Goal: Task Accomplishment & Management: Use online tool/utility

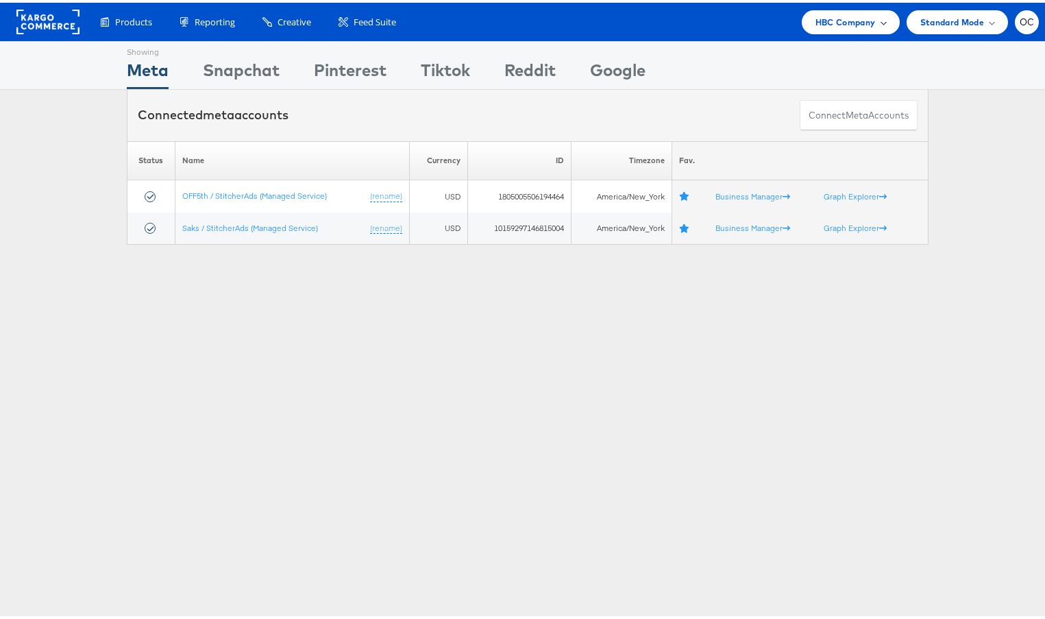
click at [860, 19] on span "HBC Company" at bounding box center [846, 19] width 60 height 14
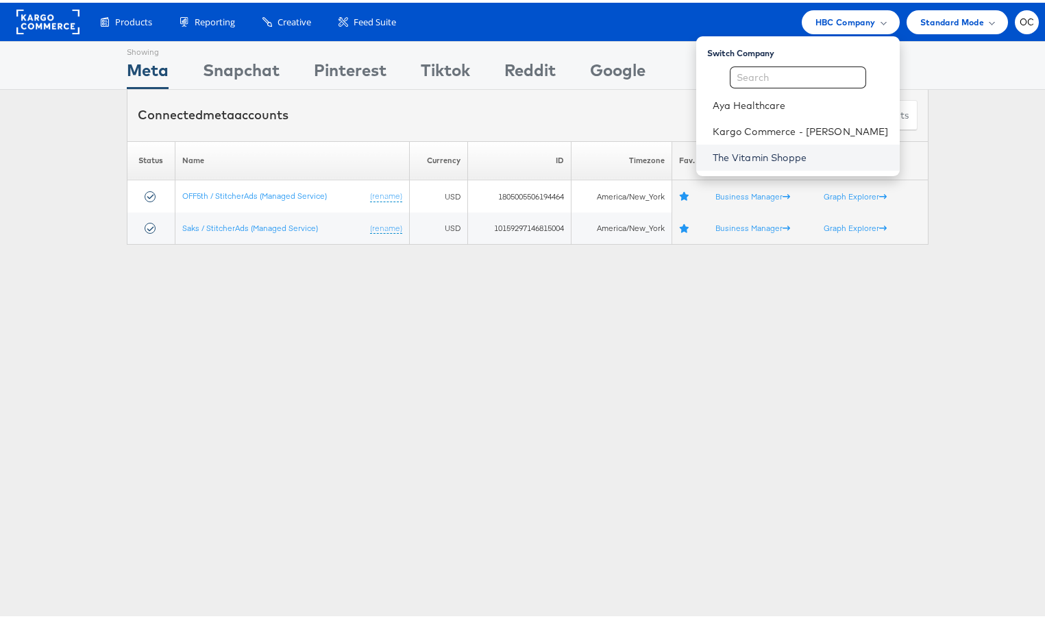
click at [772, 153] on link "The Vitamin Shoppe" at bounding box center [801, 155] width 176 height 14
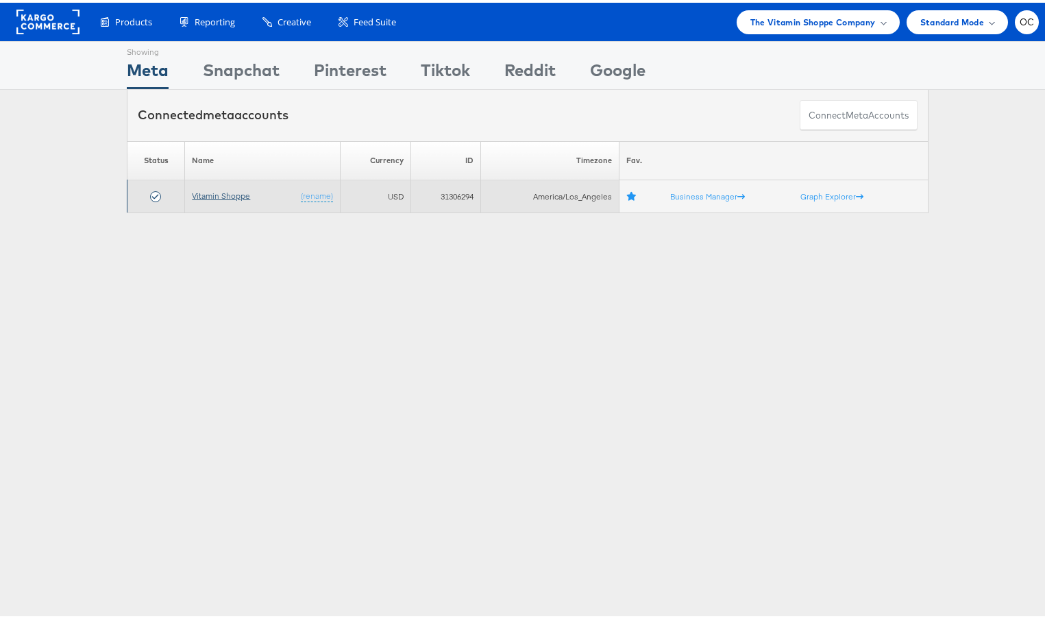
click at [231, 195] on link "Vitamin Shoppe" at bounding box center [221, 193] width 58 height 10
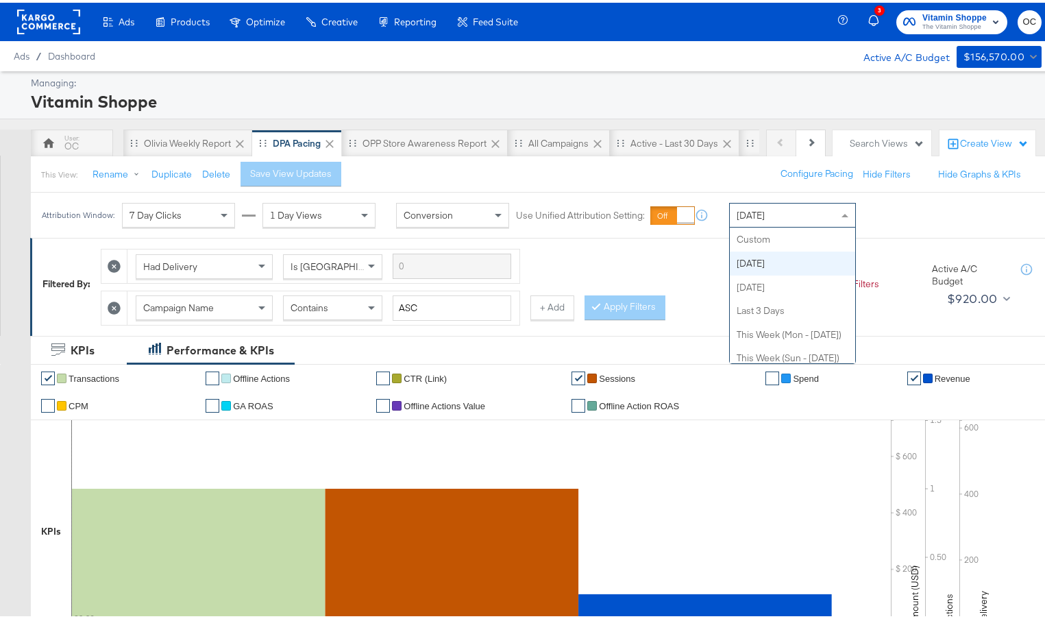
click at [805, 224] on div "Today Custom Today Yesterday Last 3 Days This Week (Mon - Today) This Week (Sun…" at bounding box center [792, 212] width 127 height 25
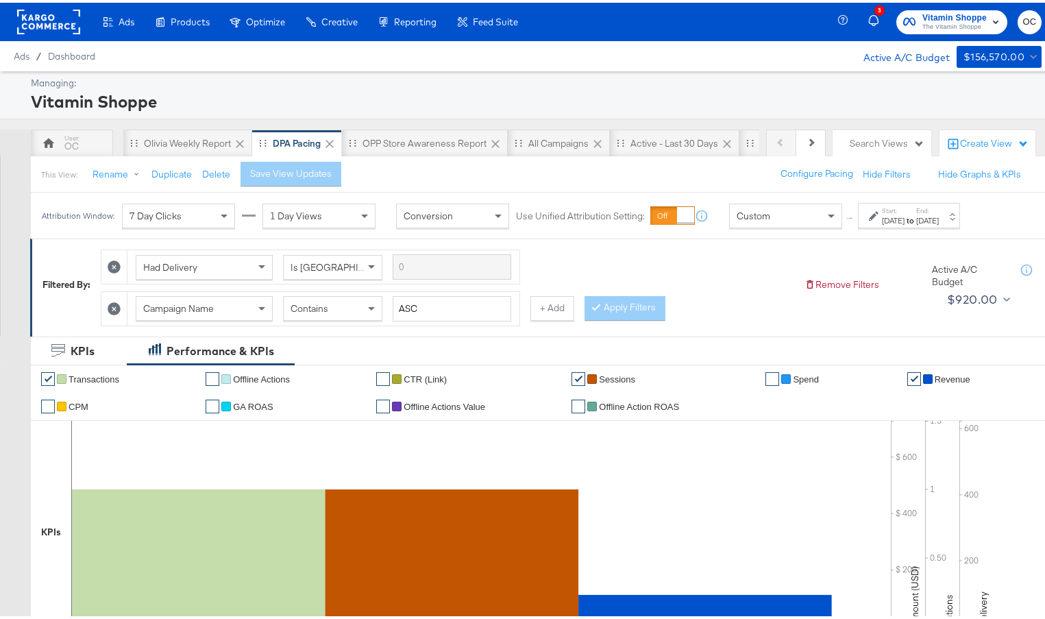
click at [903, 218] on div "Oct 9th 2025" at bounding box center [893, 217] width 23 height 11
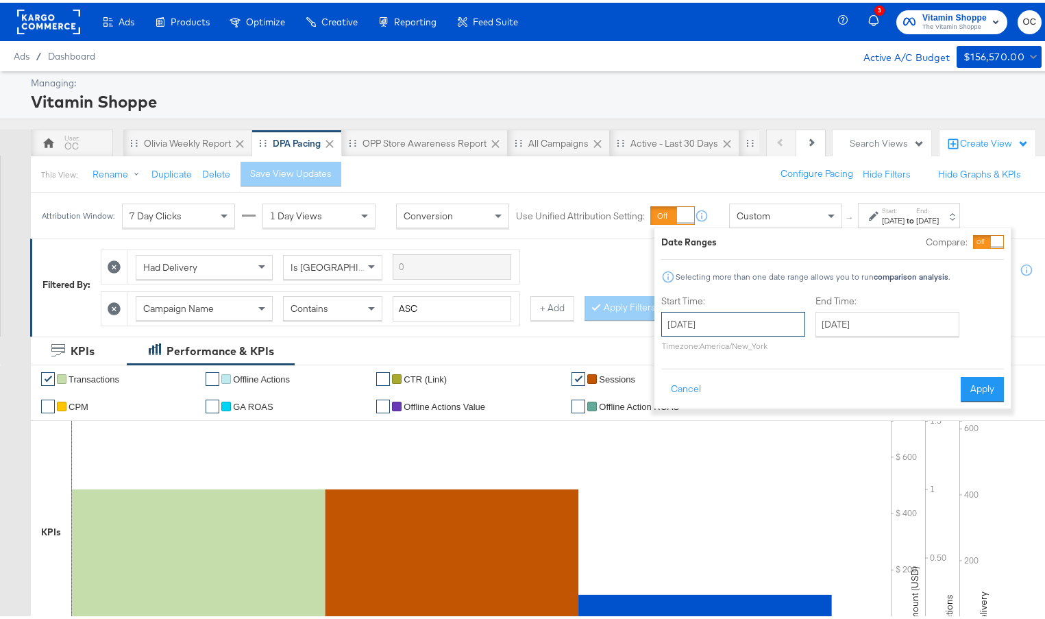
click at [770, 321] on input "October 9th 2025" at bounding box center [733, 321] width 144 height 25
click at [676, 348] on span "‹" at bounding box center [676, 349] width 21 height 21
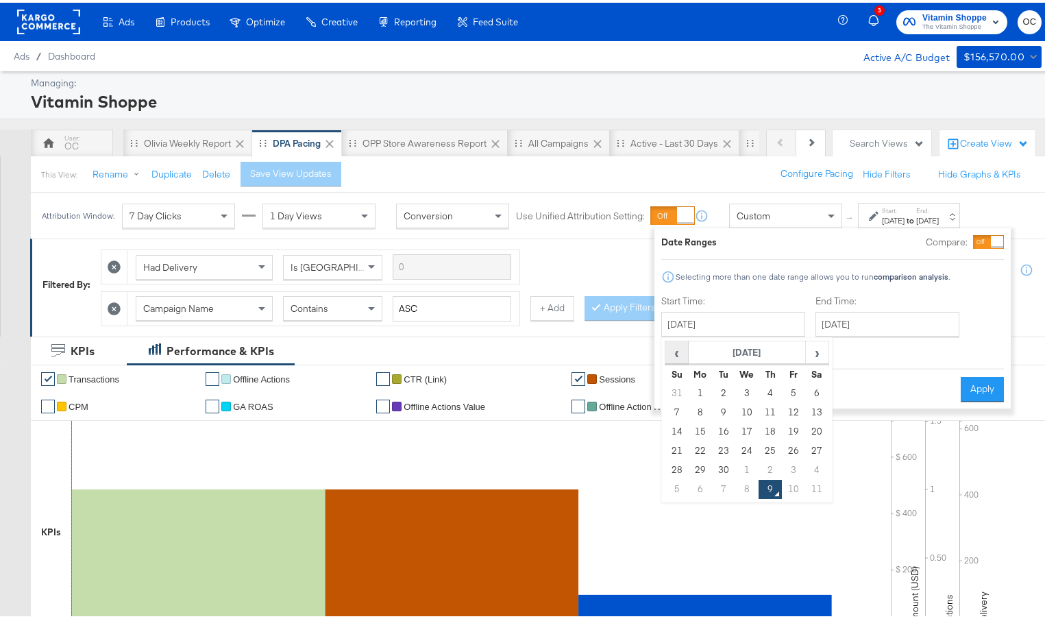
click at [676, 348] on span "‹" at bounding box center [676, 349] width 21 height 21
click at [705, 463] on td "25" at bounding box center [700, 467] width 23 height 19
type input "August 25th 2025"
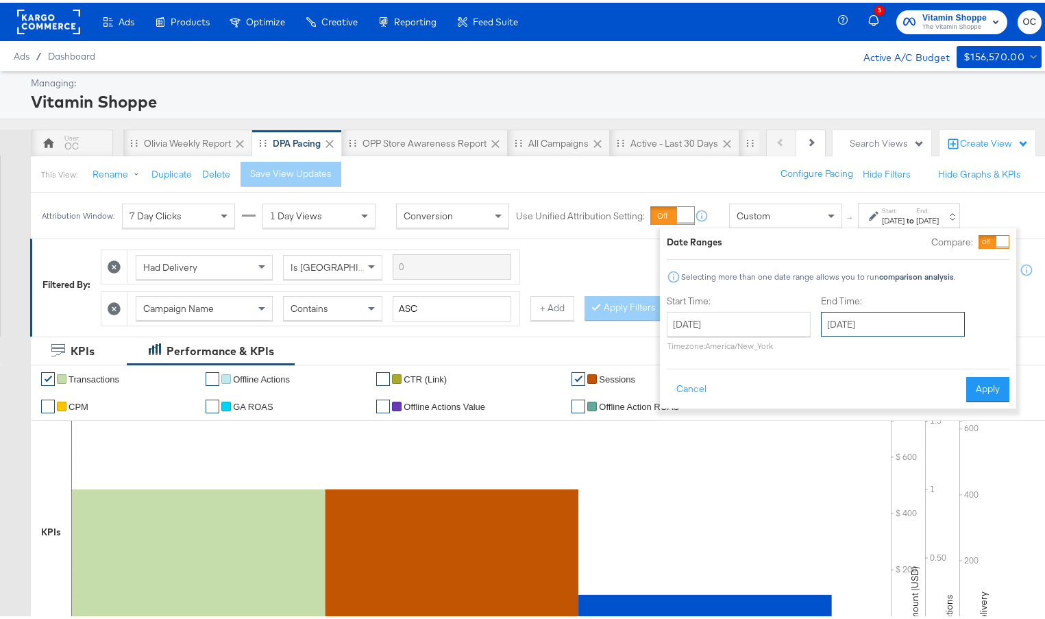
click at [845, 326] on input "October 9th 2025" at bounding box center [893, 321] width 144 height 25
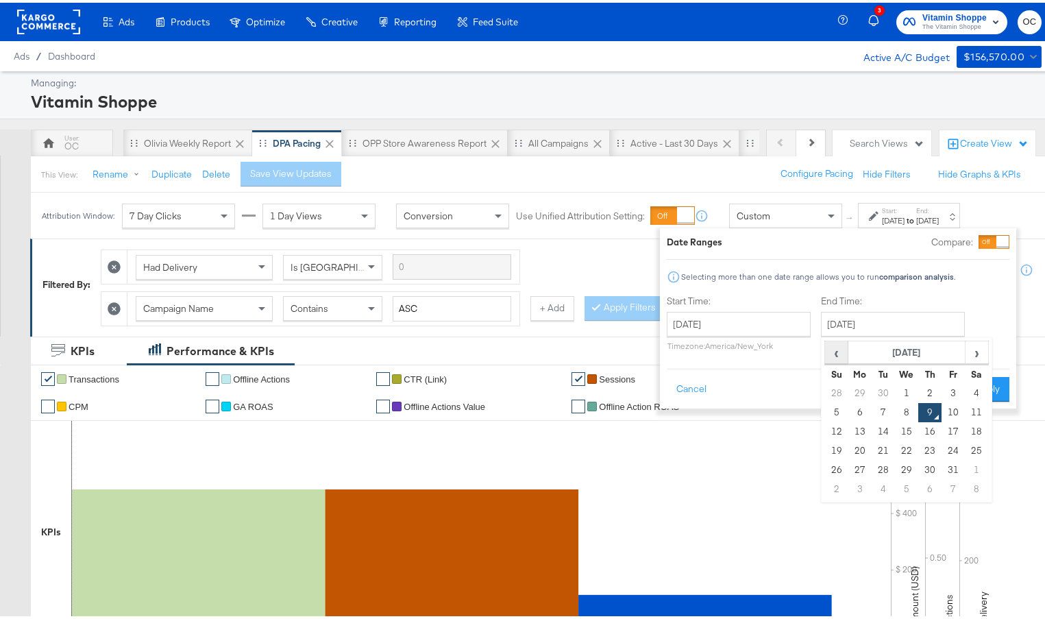
click at [829, 349] on span "‹" at bounding box center [836, 349] width 21 height 21
click at [836, 470] on td "28" at bounding box center [836, 467] width 23 height 19
type input "September 28th 2025"
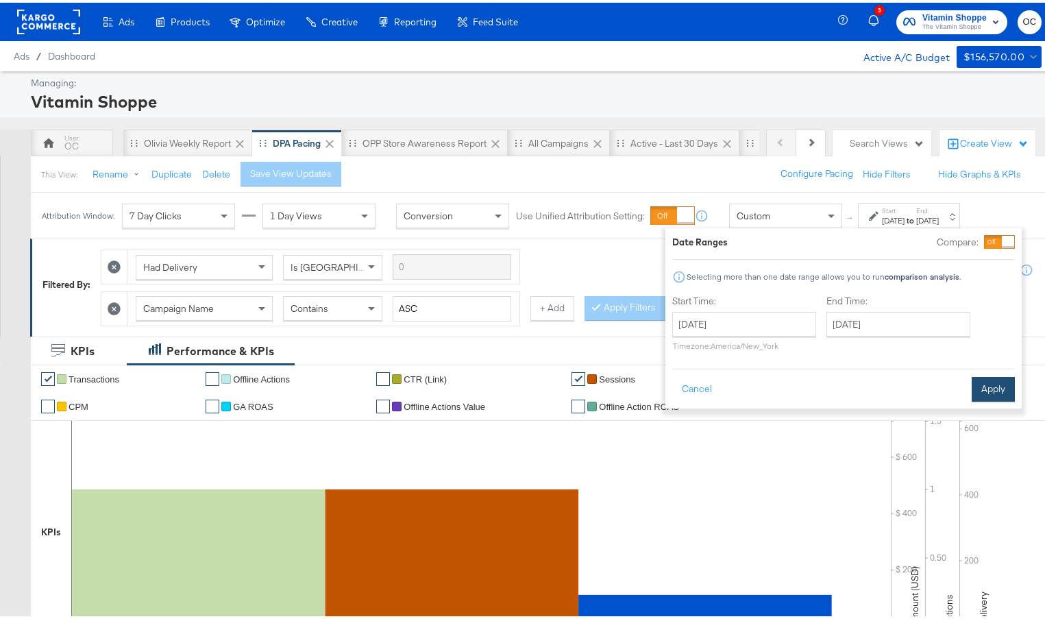
click at [988, 383] on button "Apply" at bounding box center [993, 386] width 43 height 25
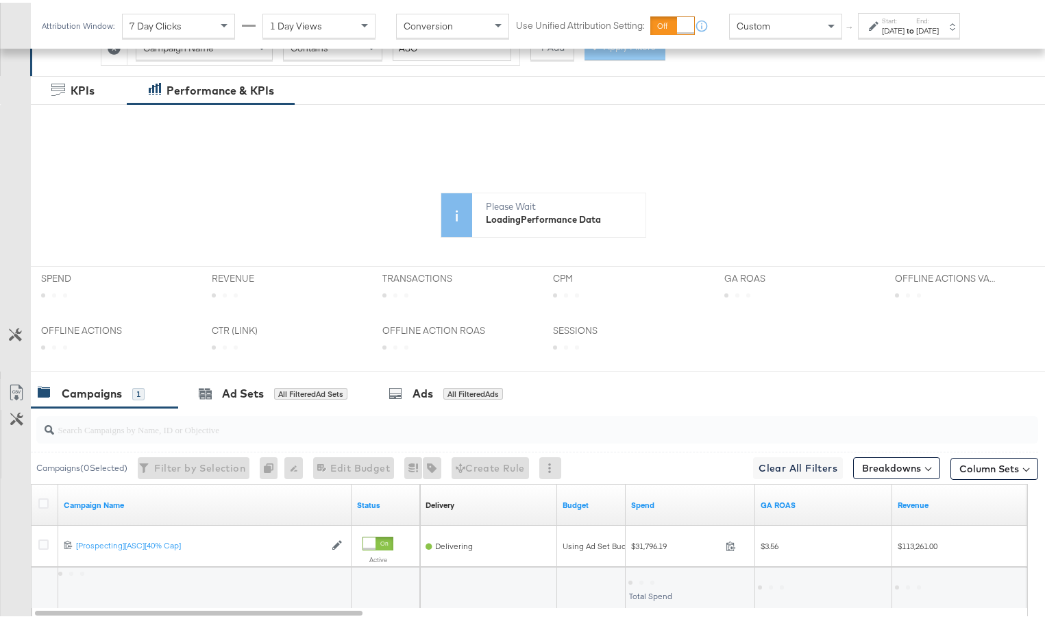
scroll to position [348, 0]
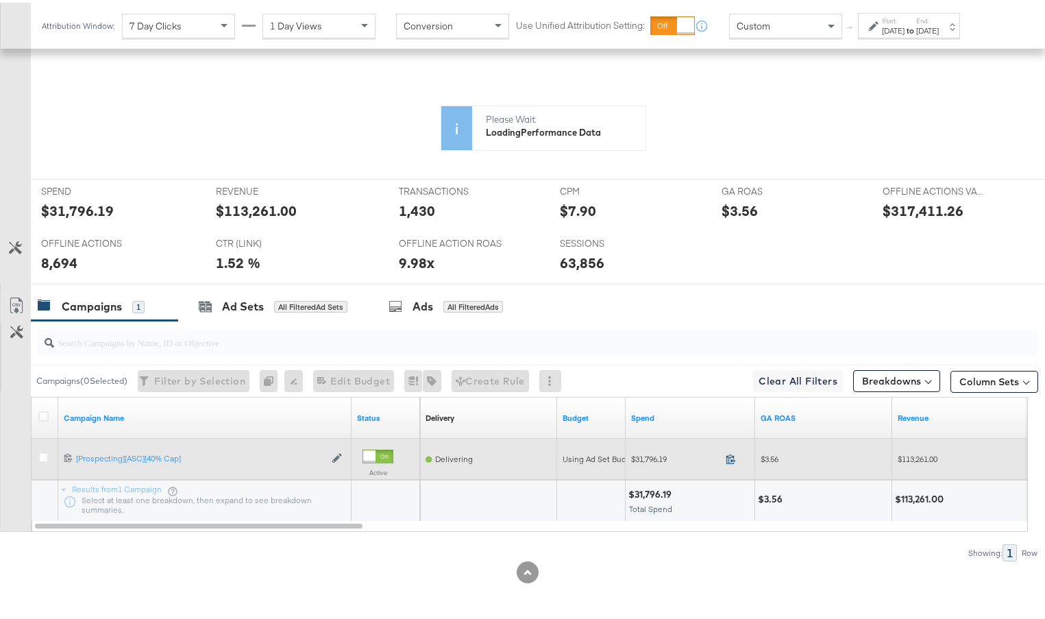
click at [731, 457] on icon at bounding box center [731, 456] width 10 height 10
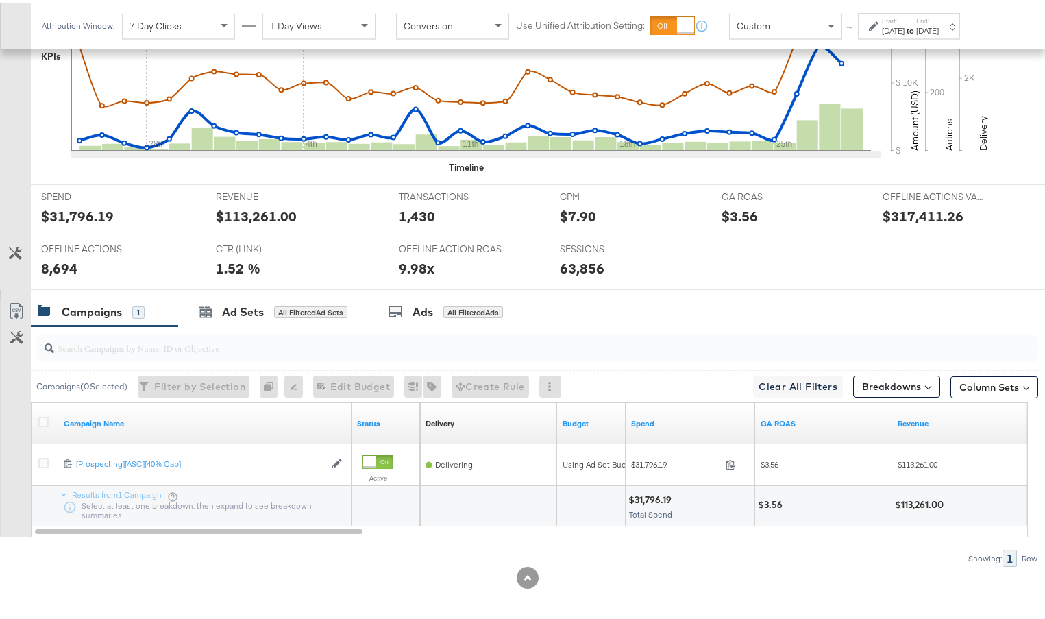
scroll to position [481, 0]
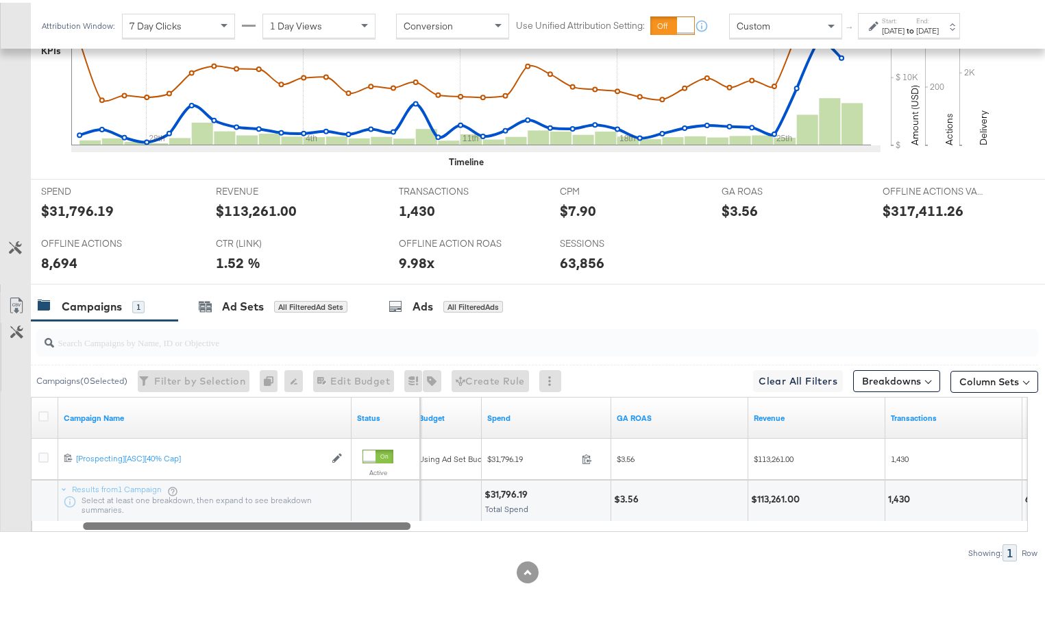
drag, startPoint x: 354, startPoint y: 523, endPoint x: 402, endPoint y: 522, distance: 48.0
click at [402, 522] on div at bounding box center [247, 523] width 328 height 12
drag, startPoint x: 349, startPoint y: 402, endPoint x: 274, endPoint y: 412, distance: 75.3
click at [274, 412] on div "Campaign Name" at bounding box center [204, 415] width 293 height 41
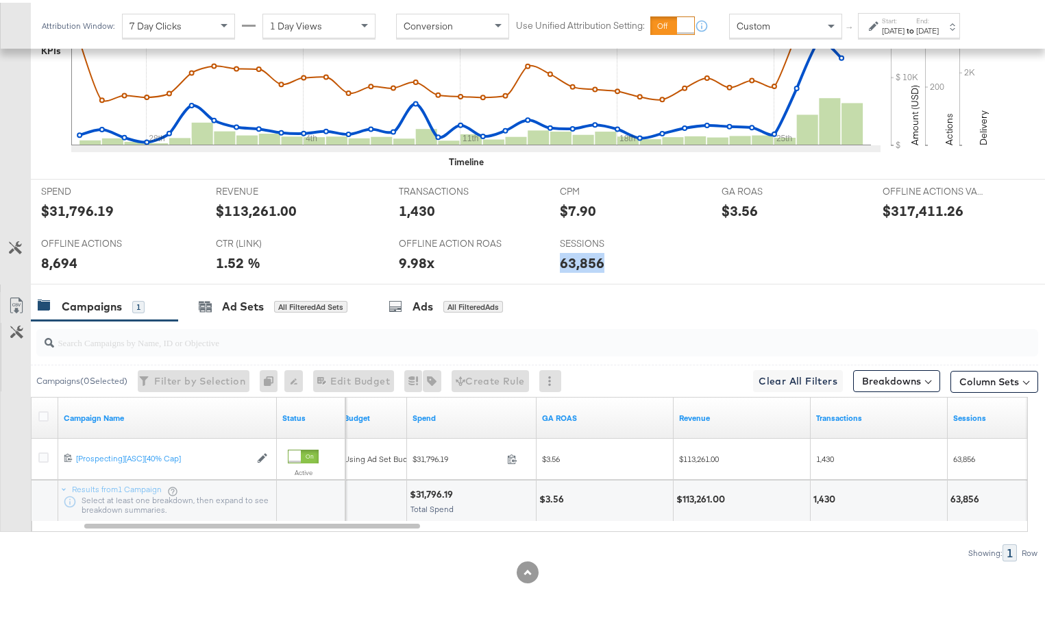
drag, startPoint x: 594, startPoint y: 262, endPoint x: 554, endPoint y: 261, distance: 40.4
click at [560, 261] on div "63,856" at bounding box center [630, 260] width 141 height 20
copy div "63,856"
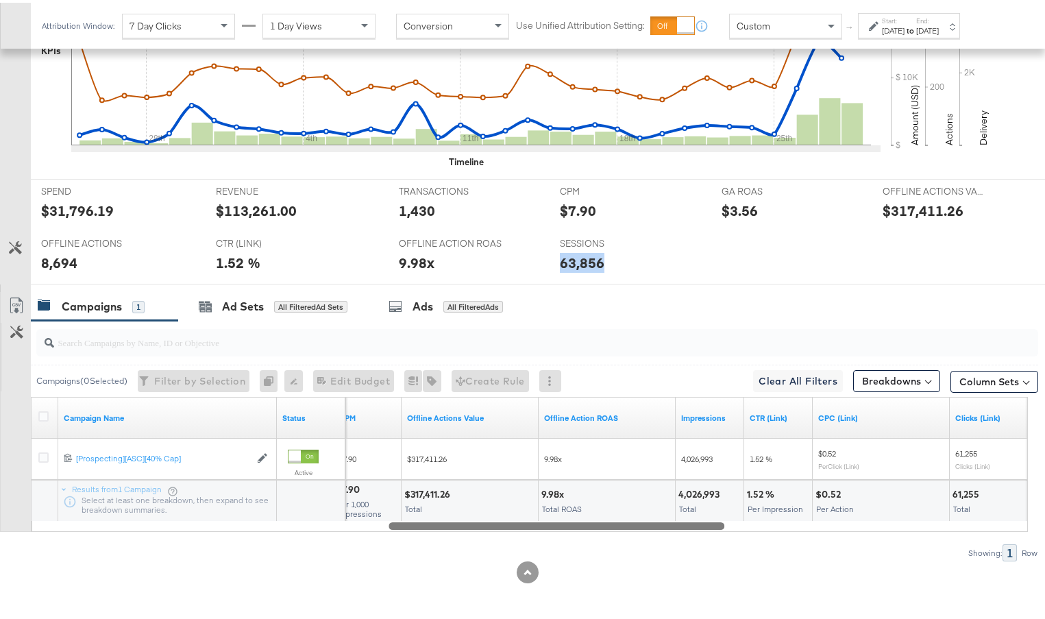
drag, startPoint x: 413, startPoint y: 523, endPoint x: 716, endPoint y: 582, distance: 308.7
click at [716, 582] on div "KPIs Performance & KPIs Customize KPIs ✔ Transactions ✔ Offline Actions ✔ CTR (…" at bounding box center [528, 236] width 1056 height 766
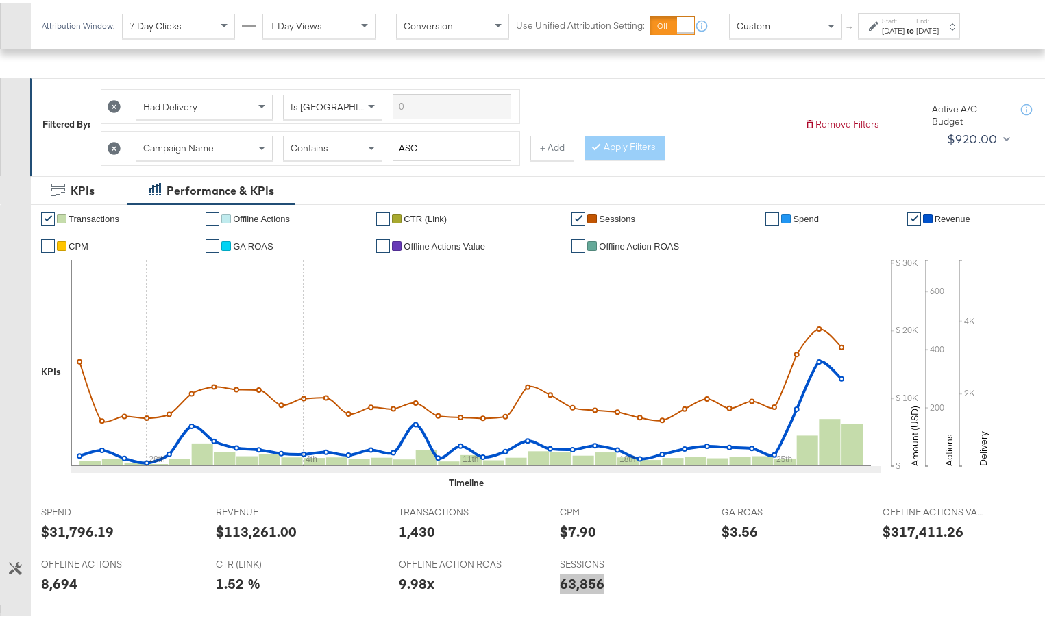
scroll to position [130, 0]
